Goal: Transaction & Acquisition: Subscribe to service/newsletter

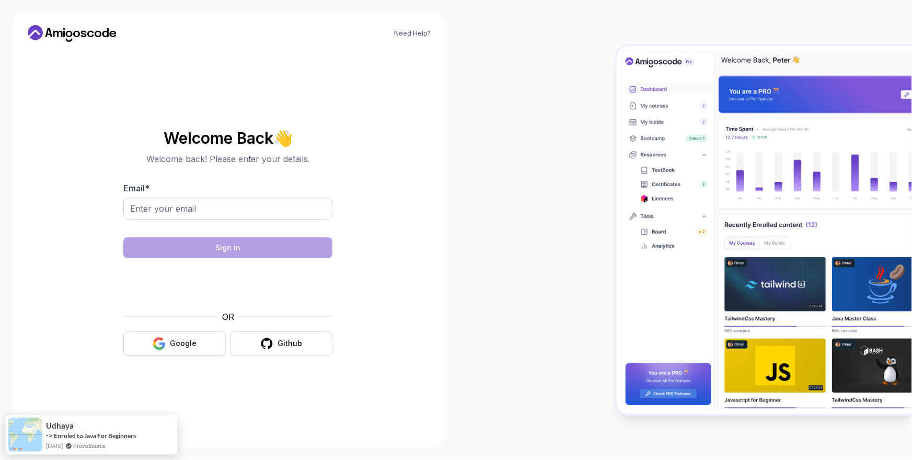
click at [202, 346] on button "Google" at bounding box center [174, 344] width 102 height 25
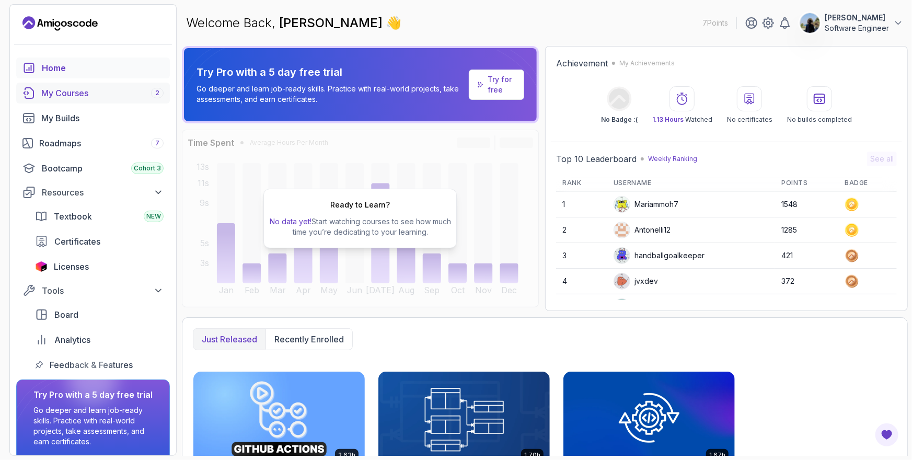
click at [132, 98] on div "My Courses 2" at bounding box center [102, 93] width 122 height 13
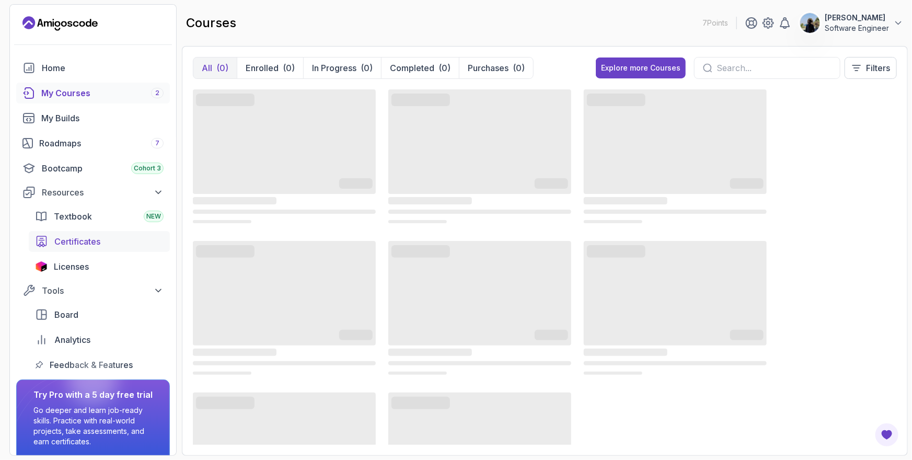
click at [93, 239] on span "Certificates" at bounding box center [77, 241] width 46 height 13
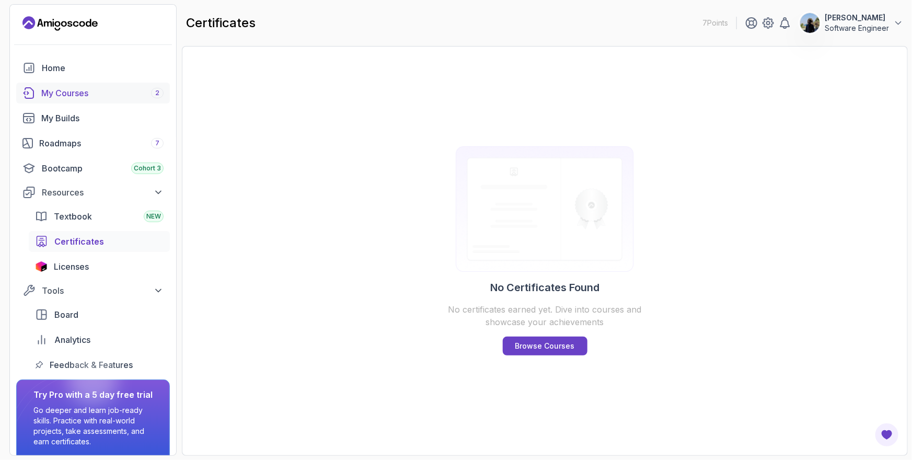
click at [118, 93] on div "My Courses 2" at bounding box center [102, 93] width 122 height 13
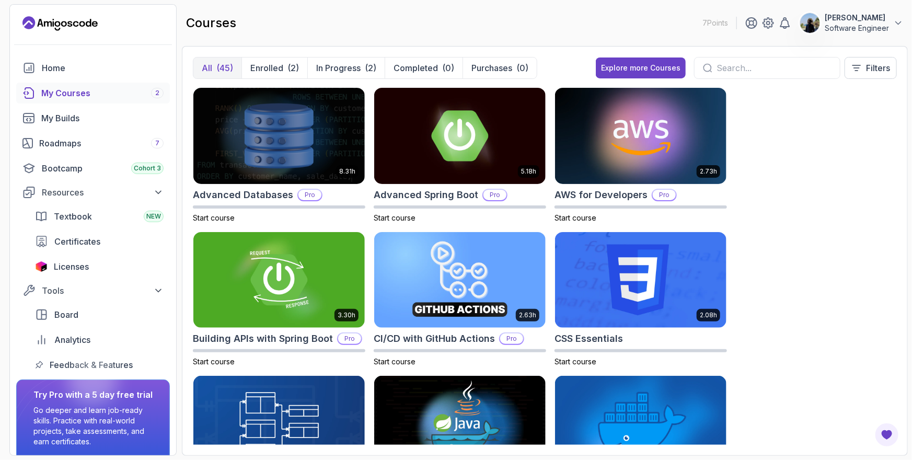
click at [892, 20] on button "Ahmad Zakaria Software Engineer" at bounding box center [852, 23] width 104 height 21
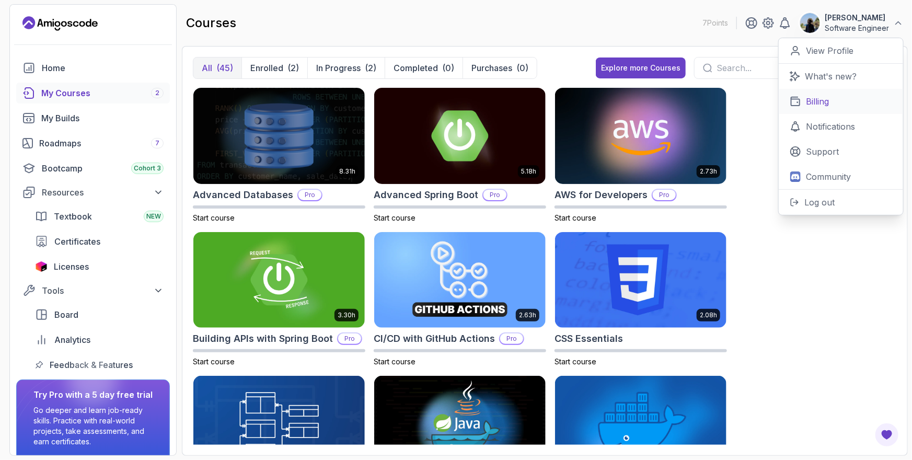
click at [835, 103] on link "Billing" at bounding box center [841, 101] width 124 height 25
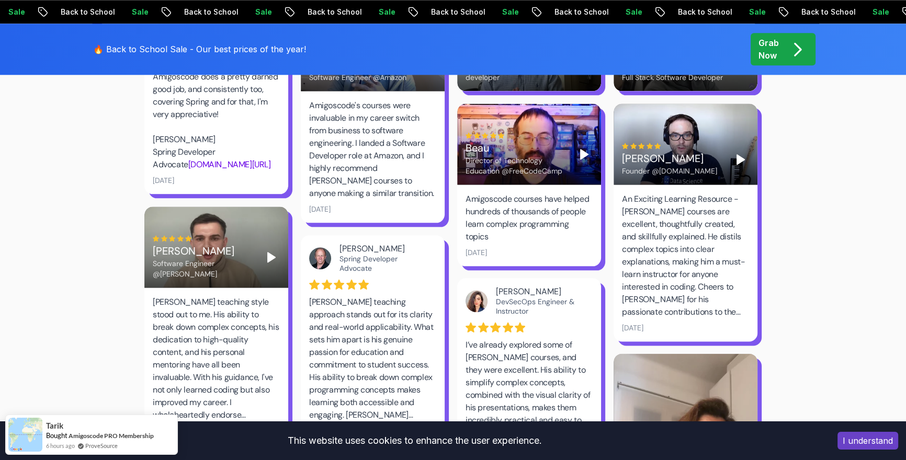
scroll to position [943, 0]
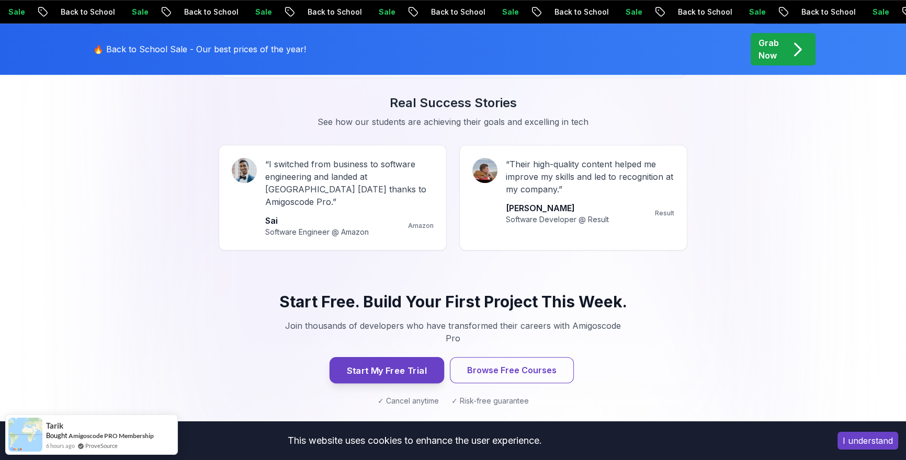
click at [379, 357] on button "Start My Free Trial" at bounding box center [386, 370] width 115 height 26
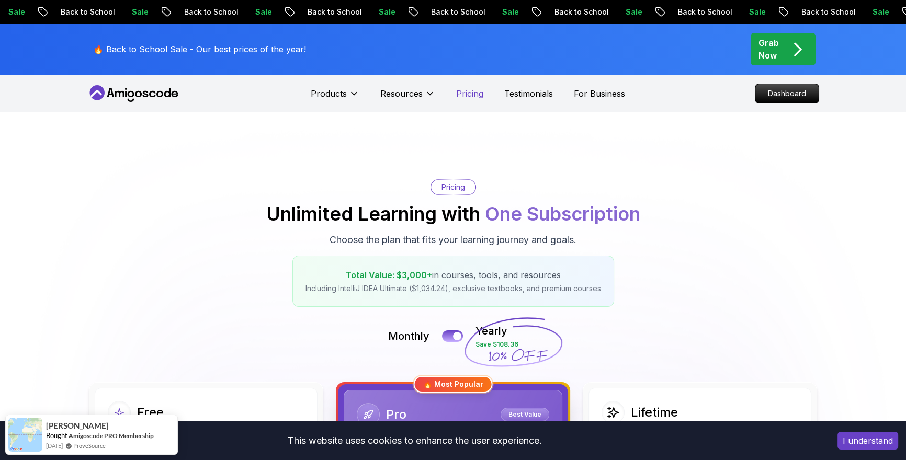
click at [478, 94] on p "Pricing" at bounding box center [469, 93] width 27 height 13
click at [523, 90] on p "Testimonials" at bounding box center [528, 93] width 49 height 13
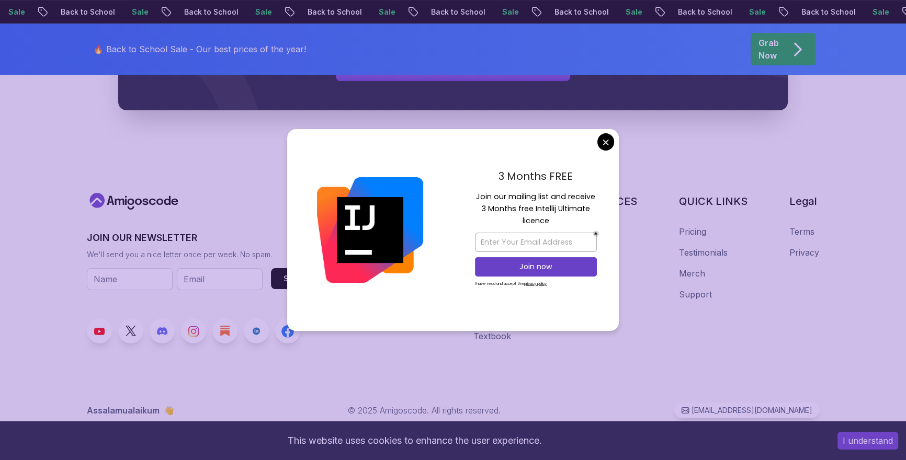
scroll to position [4614, 0]
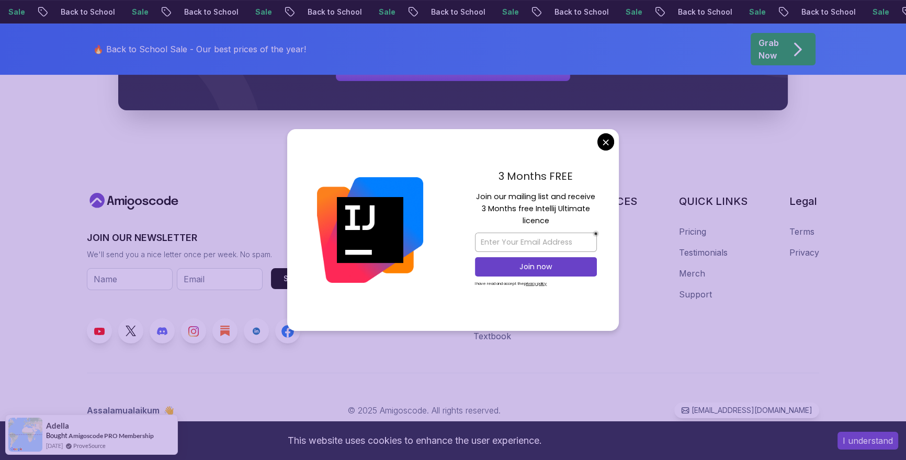
click at [604, 136] on body "Sale Back to School Sale Back to School Sale Back to School Sale Back to School…" at bounding box center [453, 39] width 906 height 842
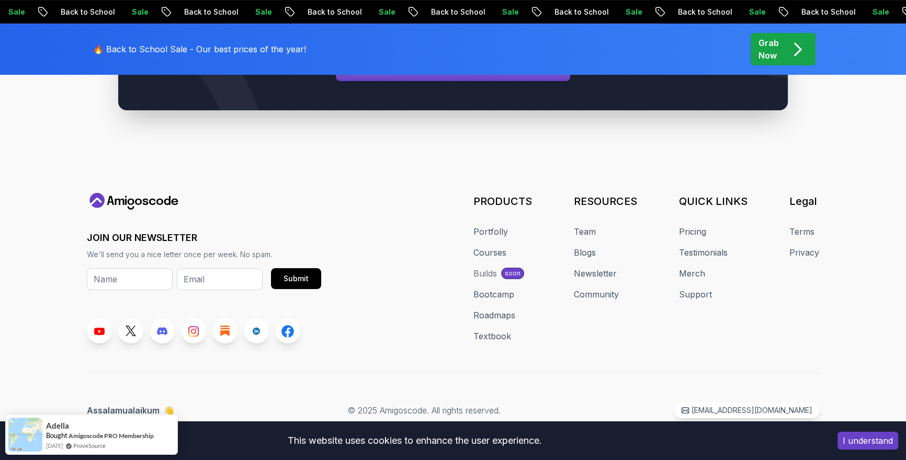
scroll to position [0, 0]
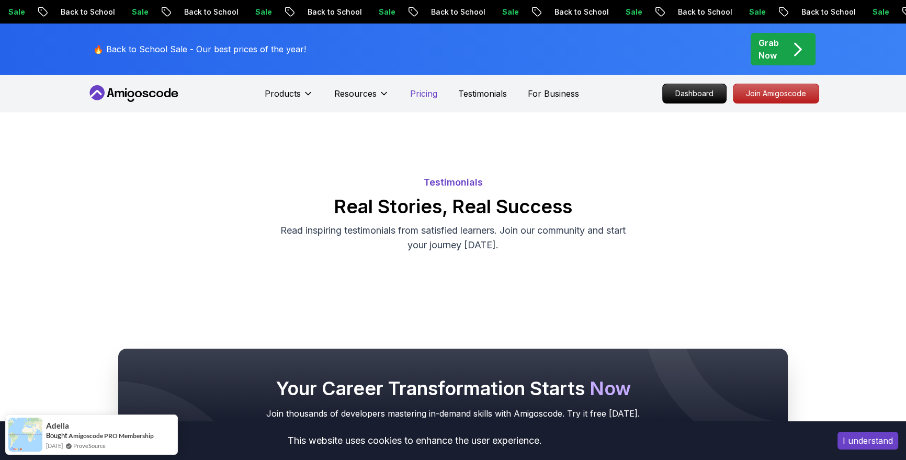
click at [415, 89] on p "Pricing" at bounding box center [423, 93] width 27 height 13
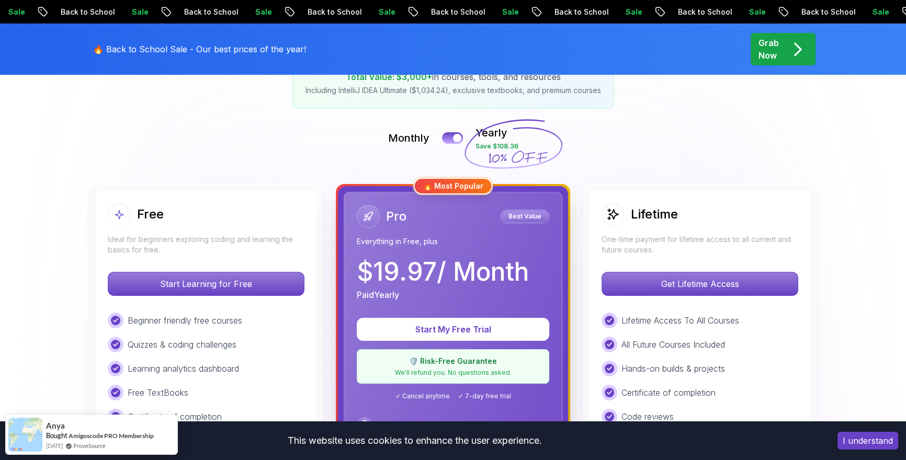
scroll to position [199, 0]
click at [449, 139] on button at bounding box center [452, 137] width 22 height 12
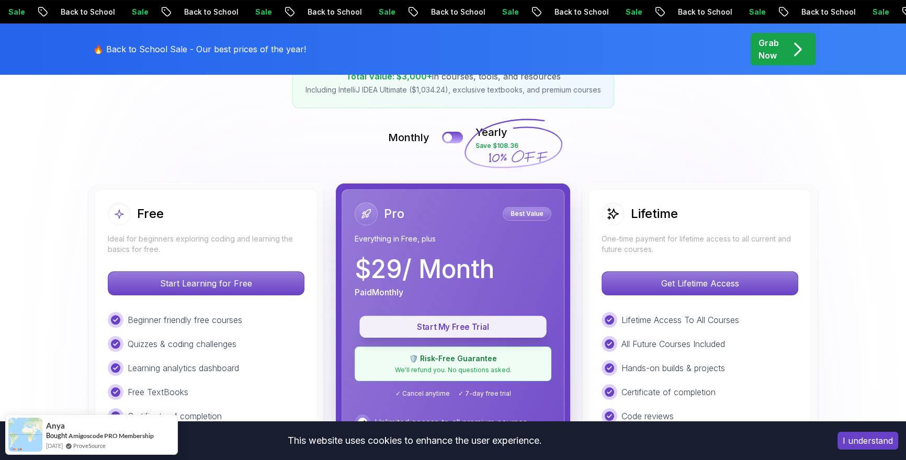
click at [441, 322] on p "Start My Free Trial" at bounding box center [452, 327] width 163 height 12
